Goal: Book appointment/travel/reservation

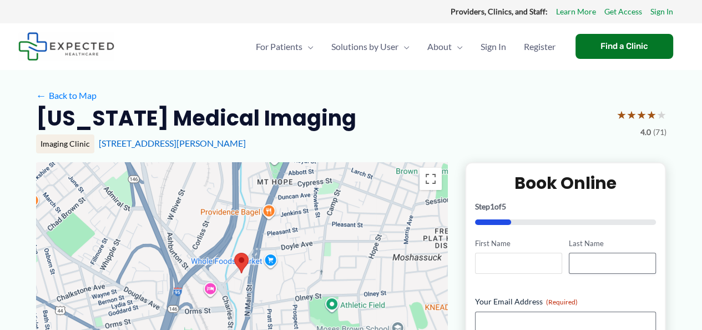
click at [484, 262] on input "First Name" at bounding box center [518, 263] width 87 height 21
type input "******"
click at [611, 44] on div "Find a Clinic" at bounding box center [625, 46] width 98 height 25
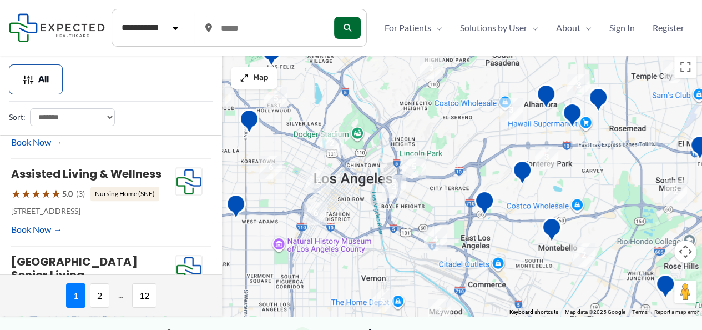
scroll to position [555, 0]
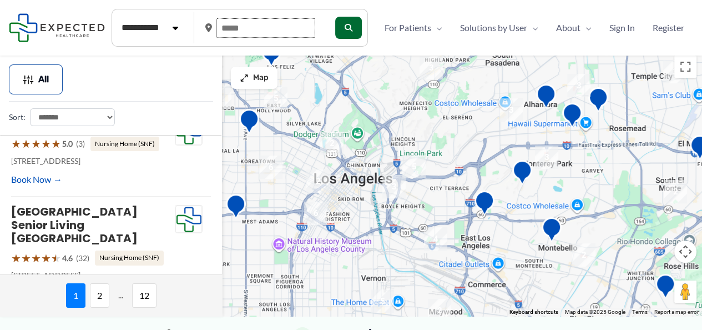
click at [250, 26] on input "text" at bounding box center [266, 27] width 99 height 19
click at [248, 24] on input "text" at bounding box center [266, 27] width 99 height 19
drag, startPoint x: 220, startPoint y: 28, endPoint x: 249, endPoint y: 30, distance: 29.5
click at [249, 30] on input "text" at bounding box center [266, 27] width 99 height 19
drag, startPoint x: 246, startPoint y: 27, endPoint x: 213, endPoint y: 28, distance: 32.8
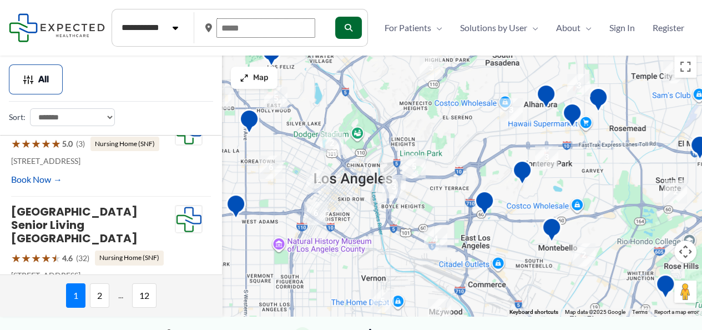
click at [213, 28] on div at bounding box center [264, 28] width 119 height 28
